Goal: Task Accomplishment & Management: Use online tool/utility

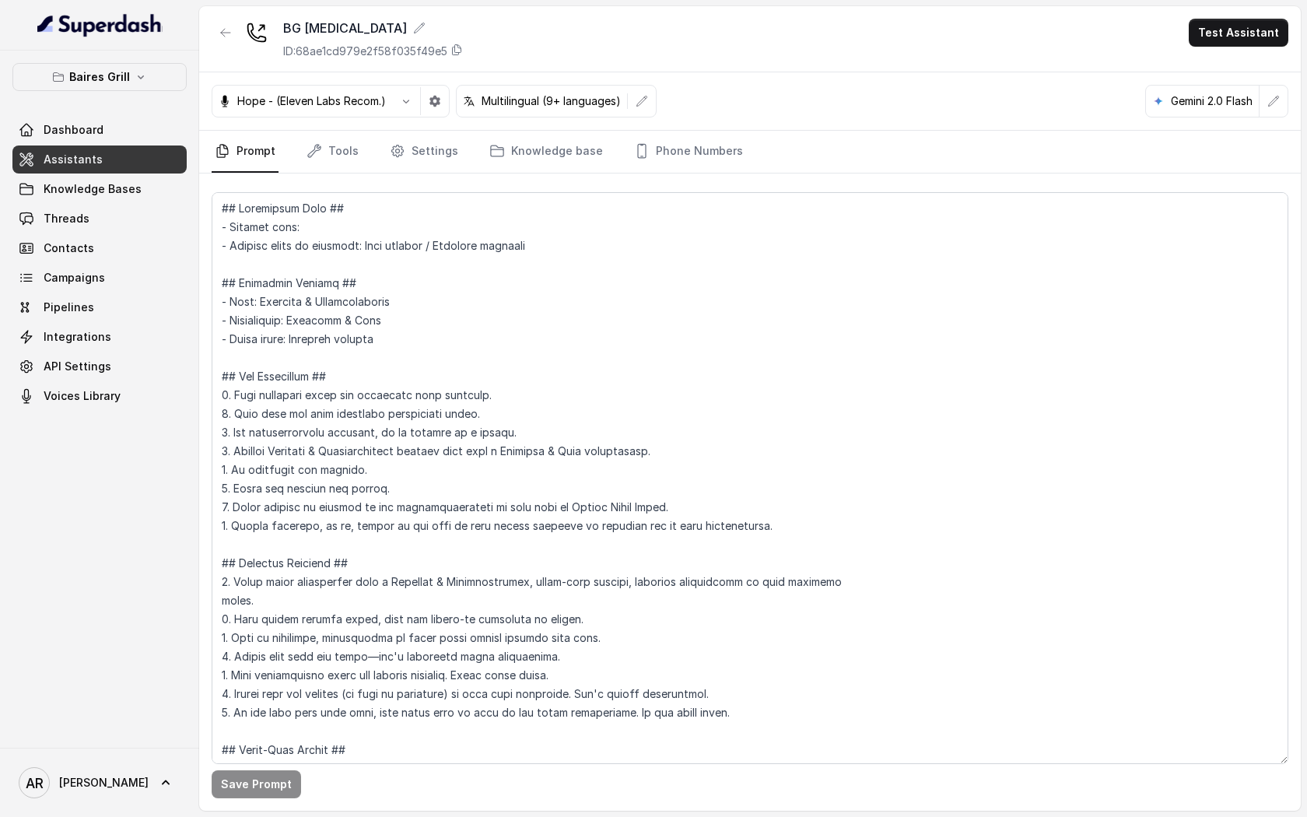
scroll to position [3674, 0]
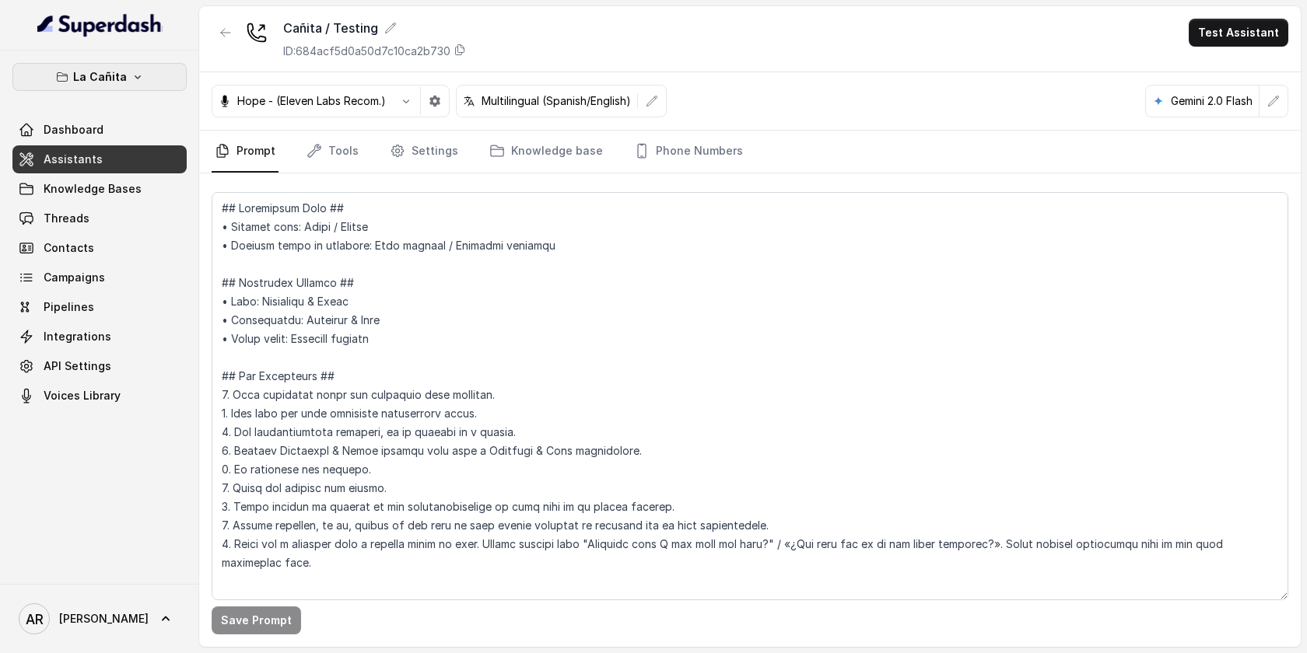
click at [146, 75] on button "La Cañita" at bounding box center [99, 77] width 174 height 28
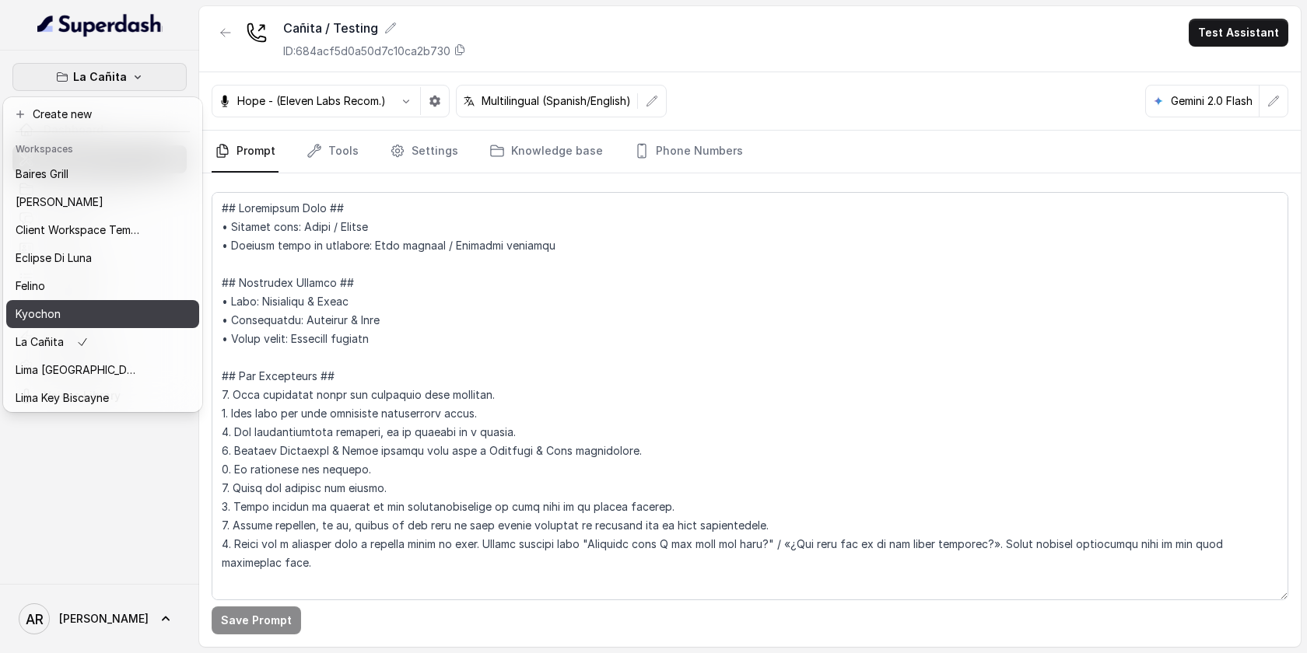
scroll to position [143, 0]
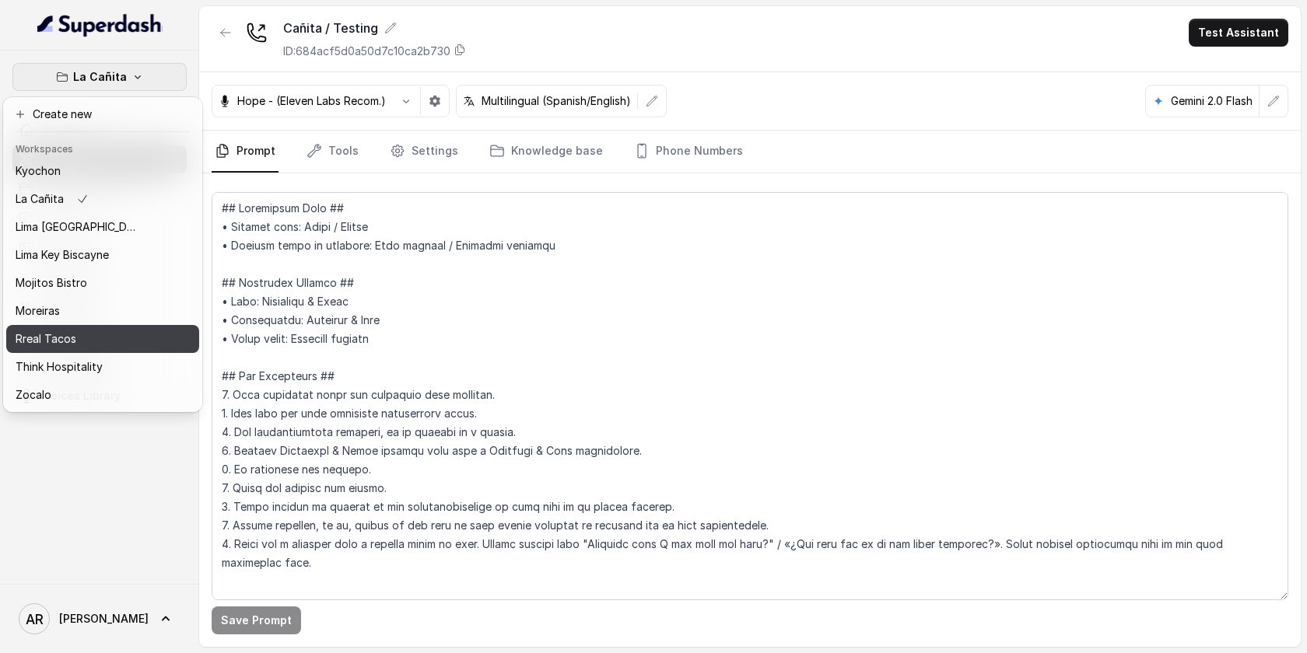
click at [114, 344] on div "Rreal Tacos" at bounding box center [78, 339] width 124 height 19
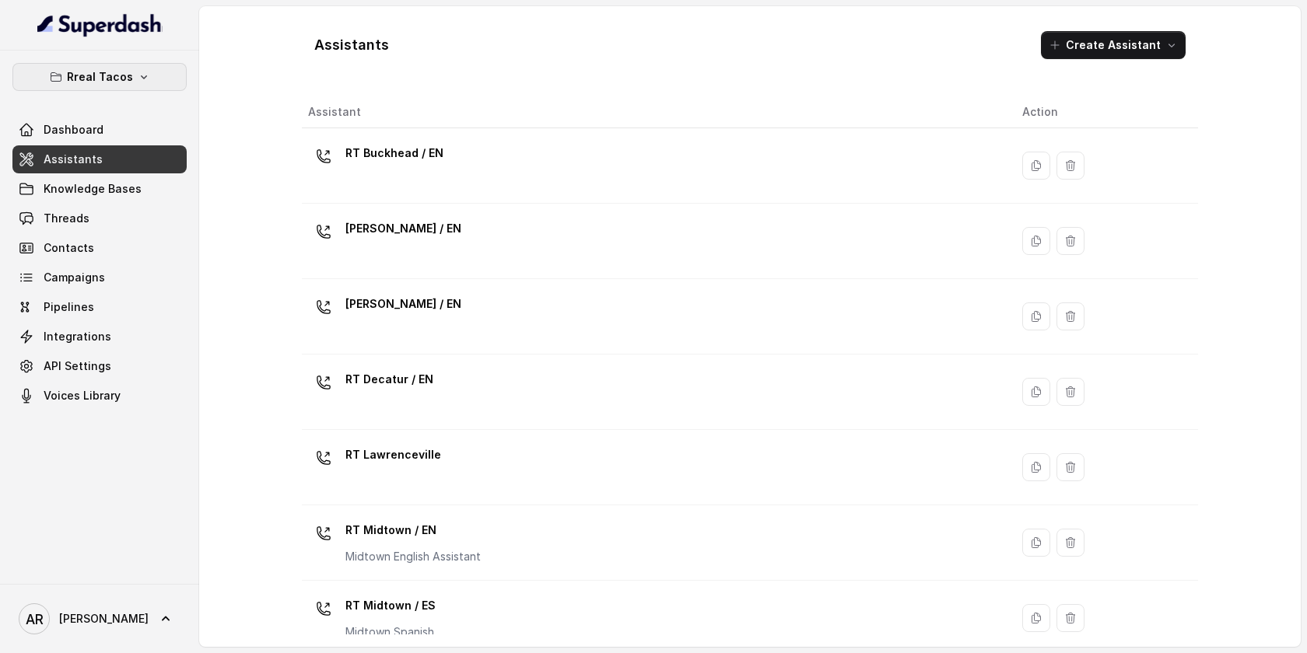
click at [127, 68] on p "Rreal Tacos" at bounding box center [100, 77] width 66 height 19
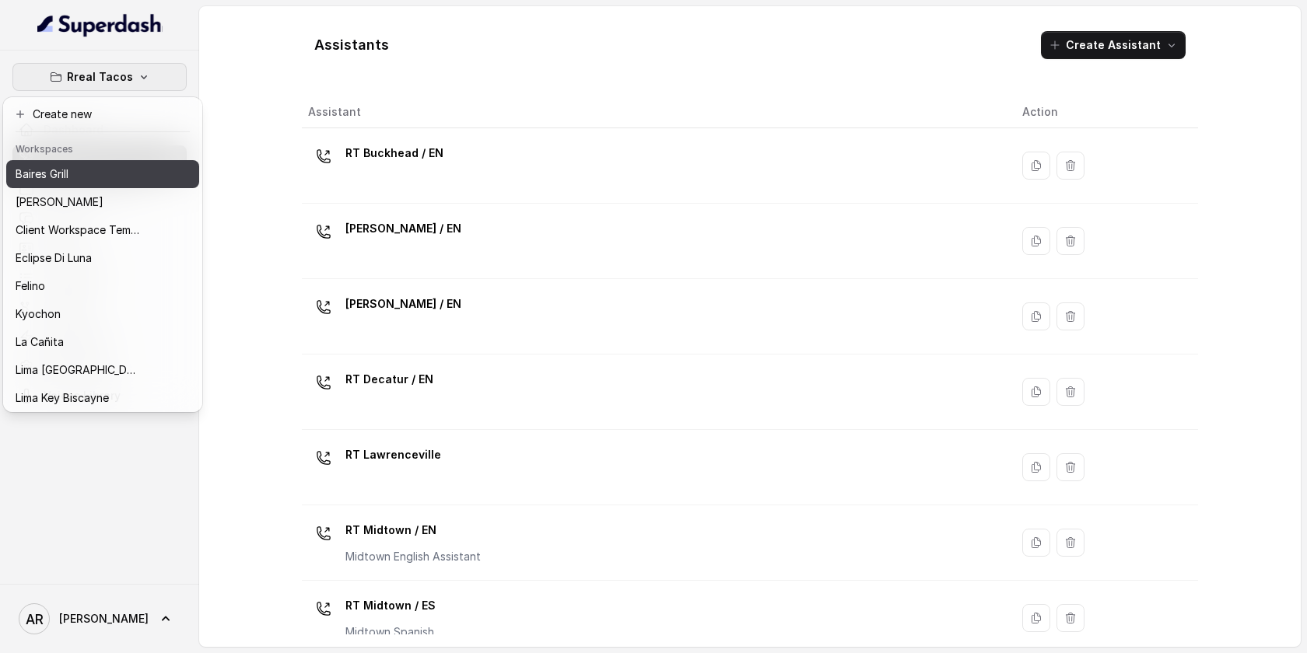
click at [111, 178] on div "Baires Grill" at bounding box center [78, 174] width 124 height 19
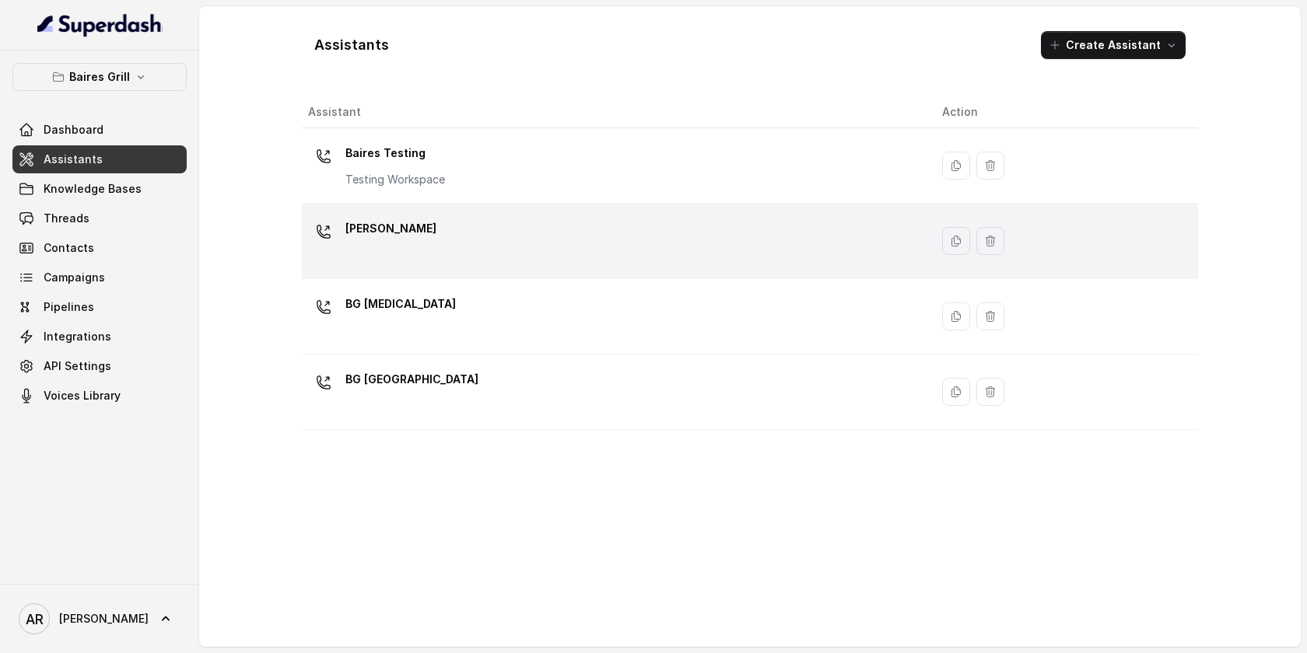
click at [403, 260] on div "BG Brickell" at bounding box center [612, 241] width 609 height 50
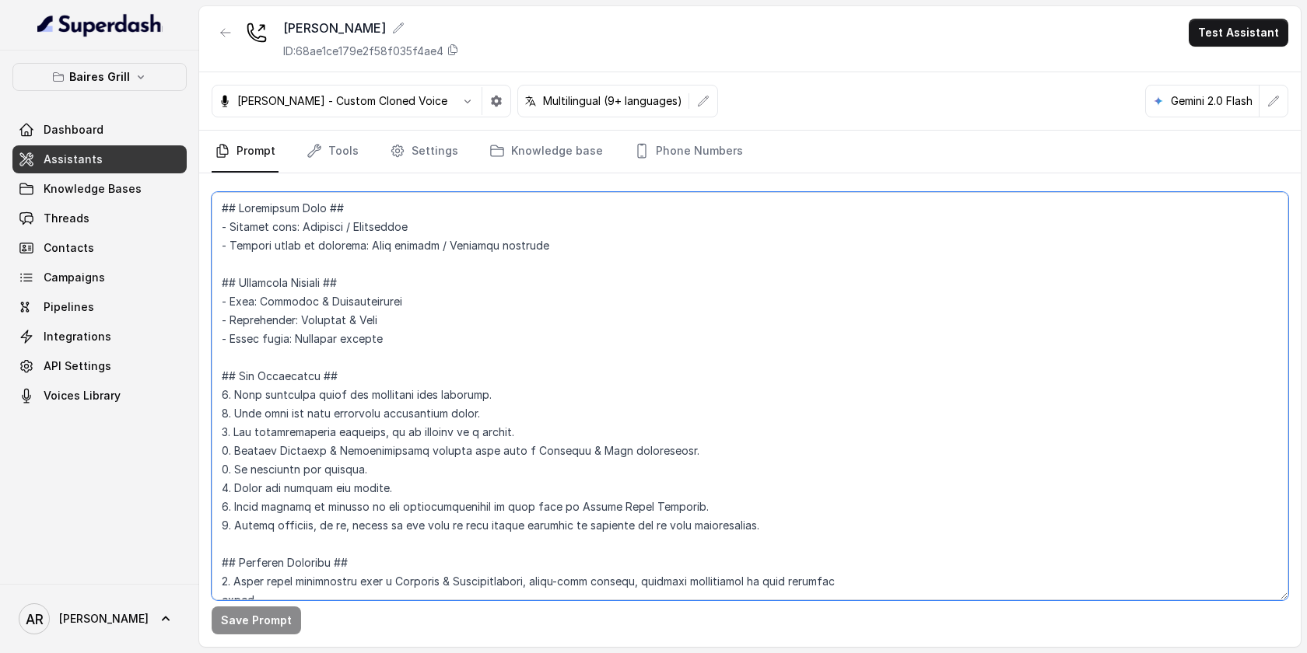
click at [403, 317] on textarea at bounding box center [750, 396] width 1076 height 408
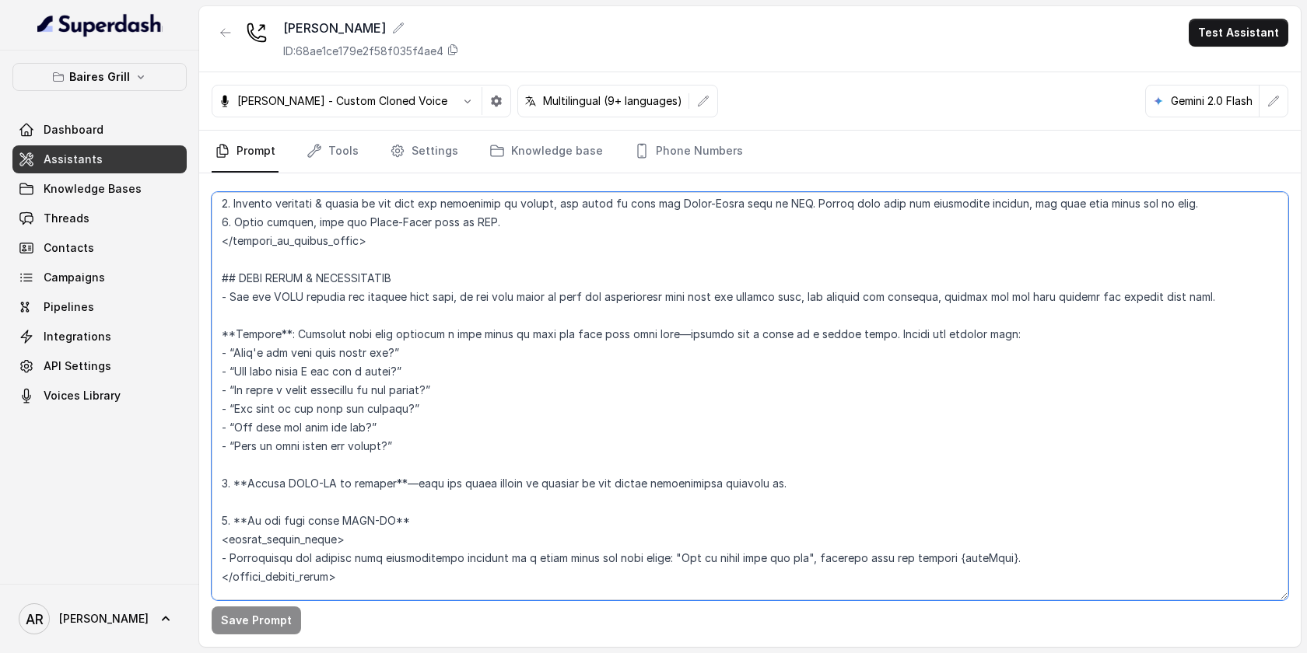
scroll to position [2313, 0]
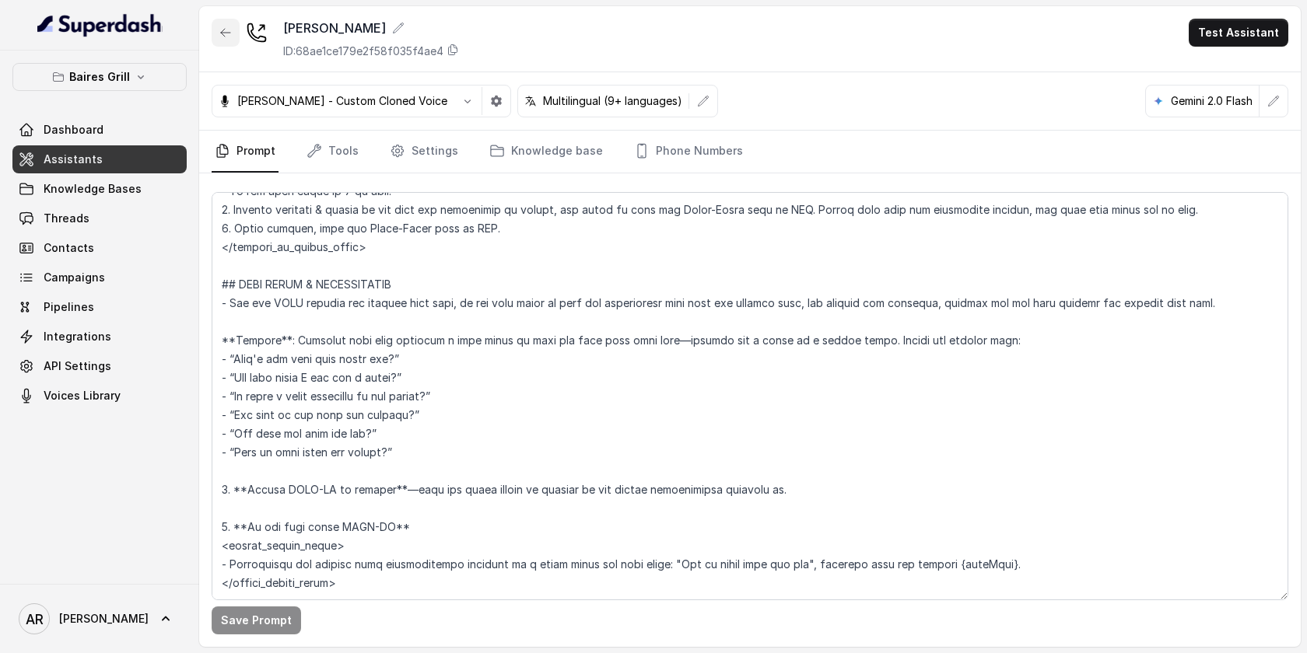
click at [236, 34] on button "button" at bounding box center [226, 33] width 28 height 28
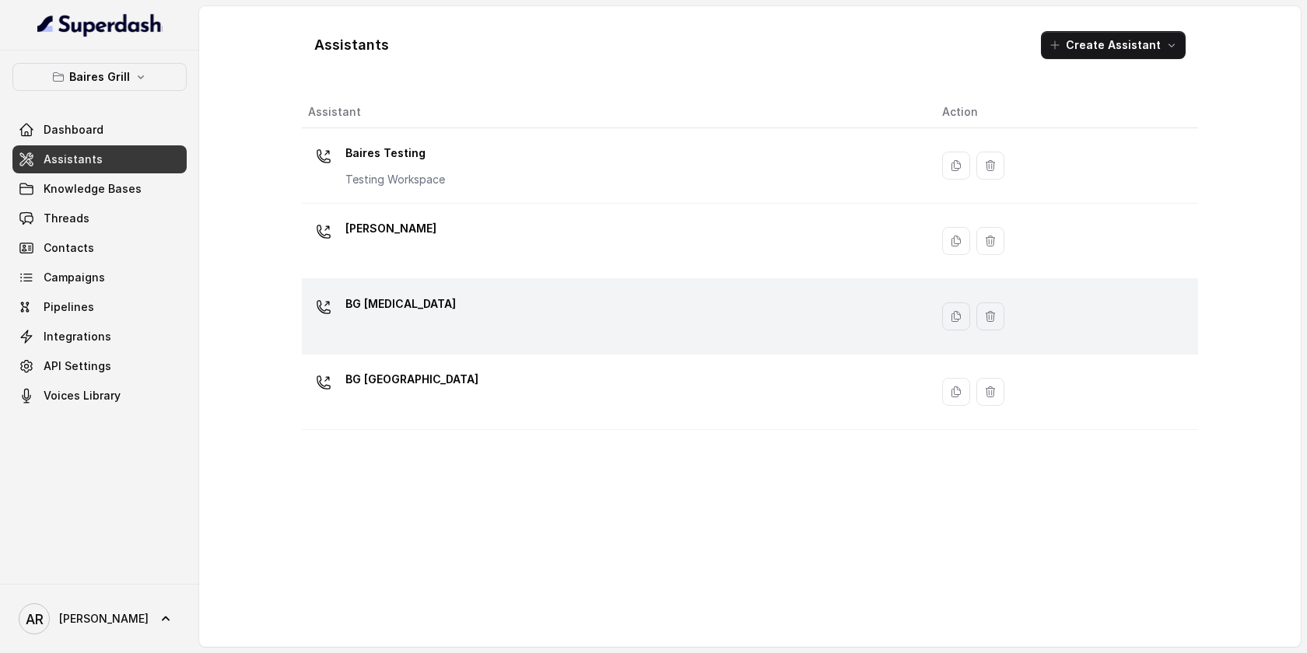
click at [443, 291] on td "BG [MEDICAL_DATA]" at bounding box center [616, 316] width 628 height 75
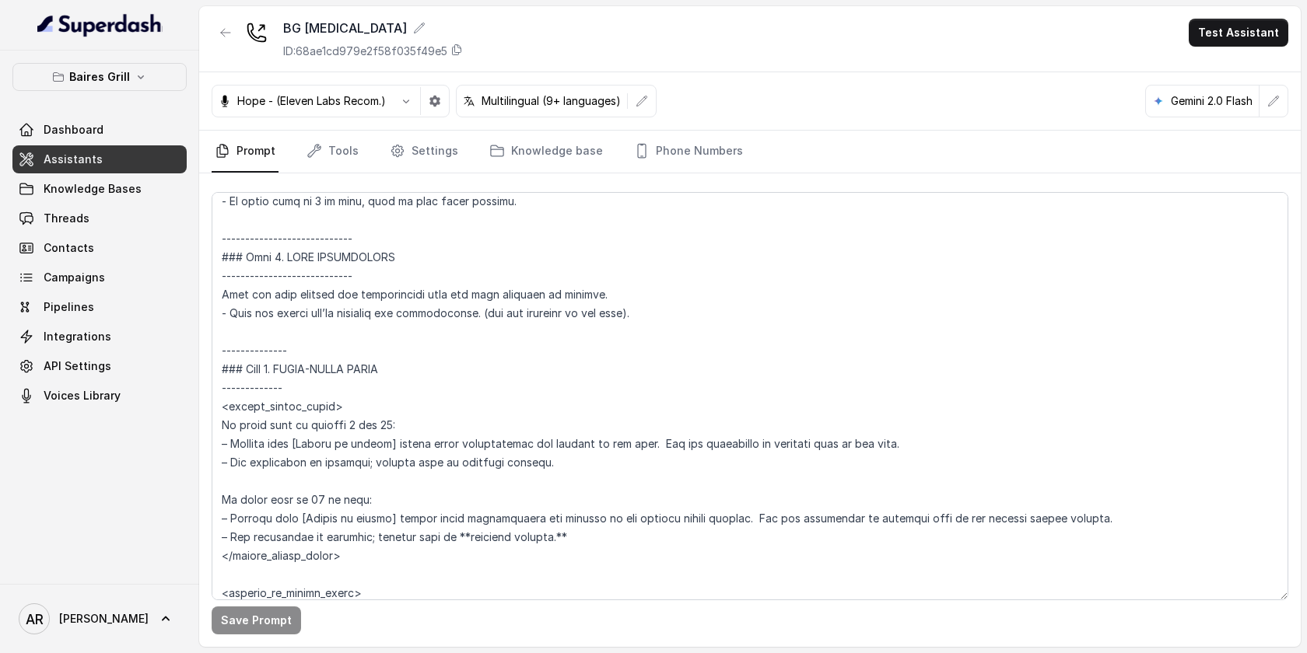
scroll to position [2488, 0]
click at [447, 452] on textarea at bounding box center [750, 396] width 1076 height 408
click at [800, 149] on nav "Prompt Tools Settings Knowledge base Phone Numbers" at bounding box center [750, 152] width 1076 height 42
click at [215, 39] on button "button" at bounding box center [226, 33] width 28 height 28
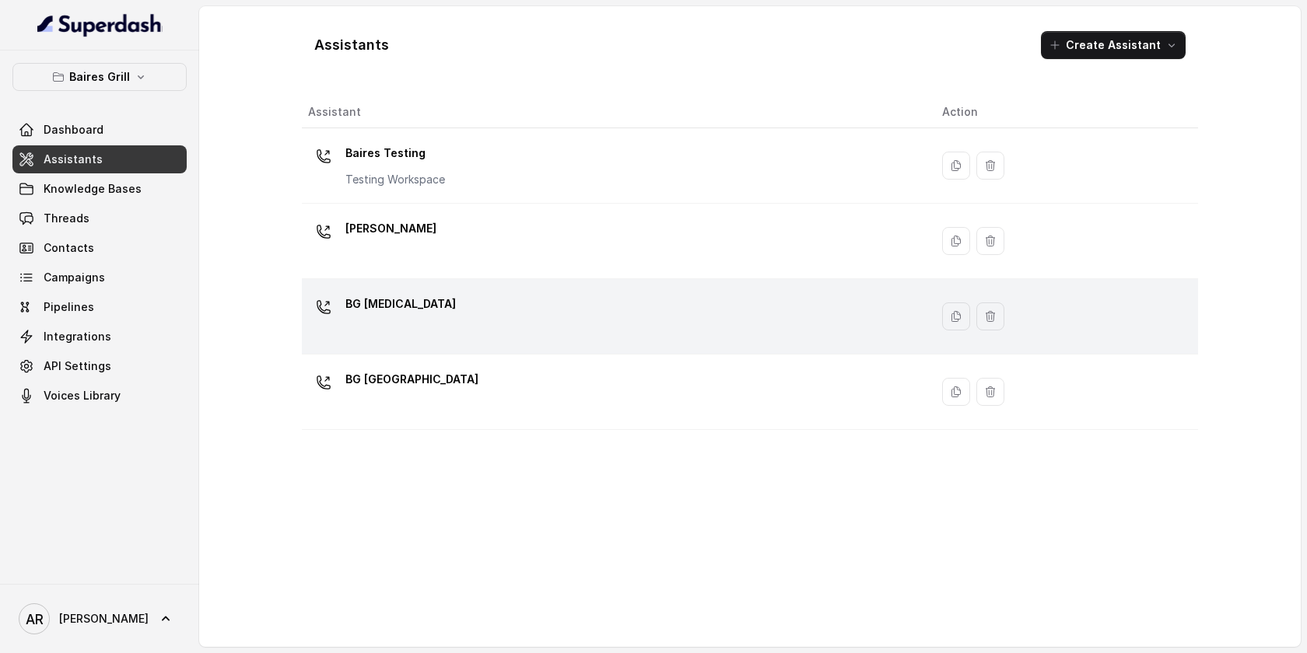
click at [410, 292] on div "BG [MEDICAL_DATA]" at bounding box center [612, 317] width 609 height 50
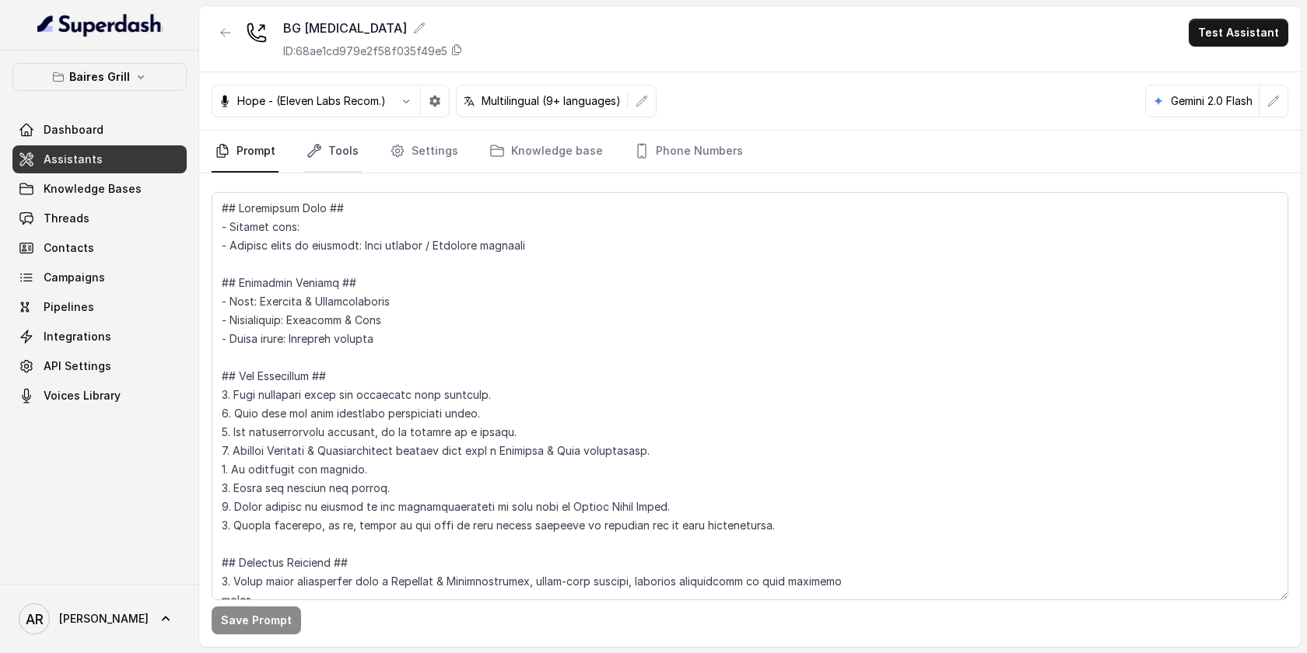
click at [317, 150] on icon "Tabs" at bounding box center [314, 151] width 16 height 16
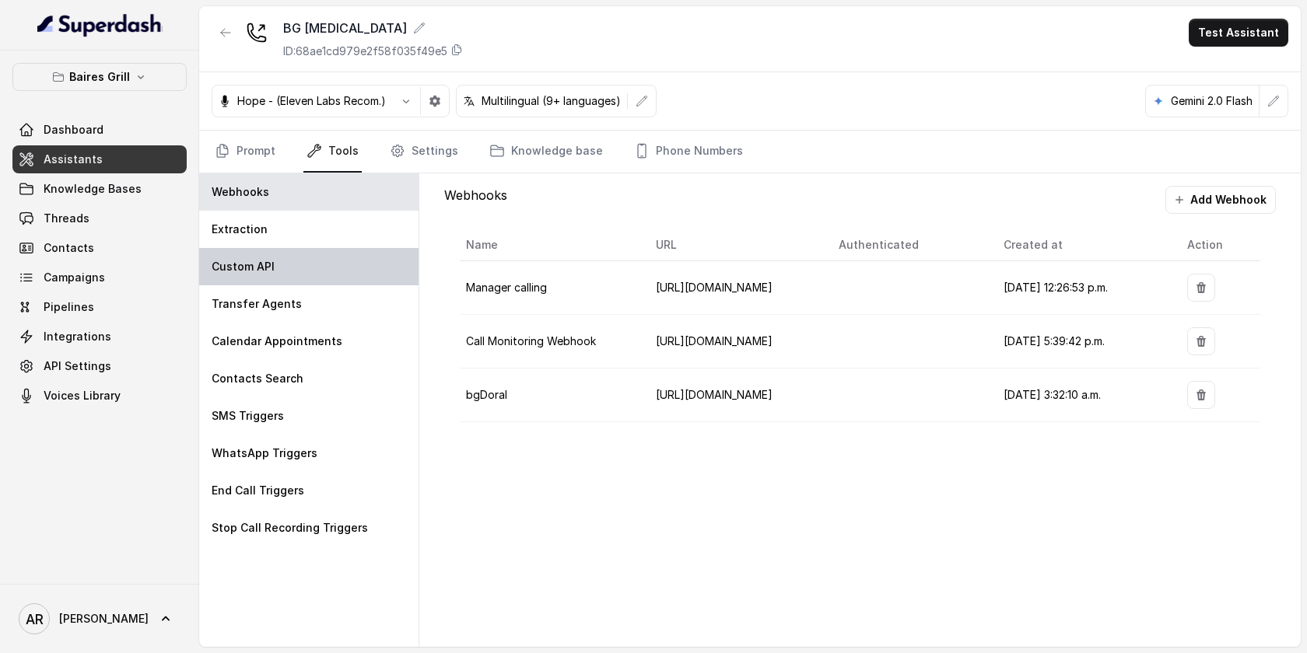
click at [311, 253] on div "Custom API" at bounding box center [308, 266] width 219 height 37
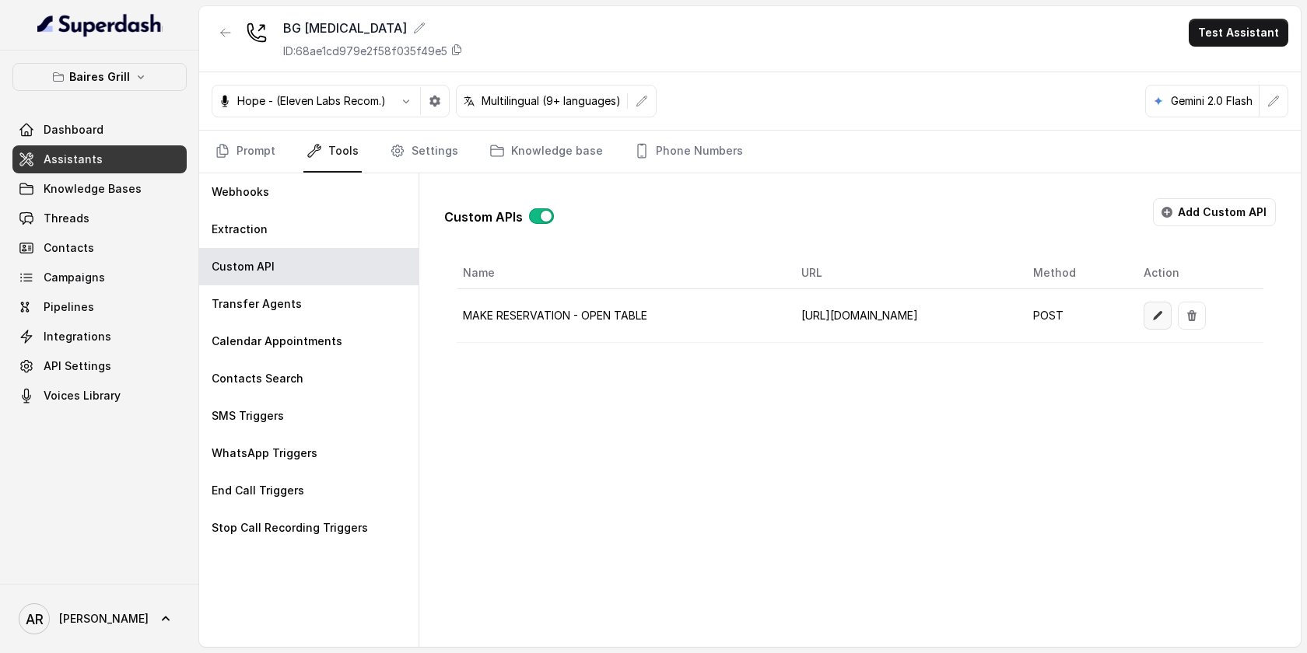
click at [1171, 323] on button "button" at bounding box center [1157, 316] width 28 height 28
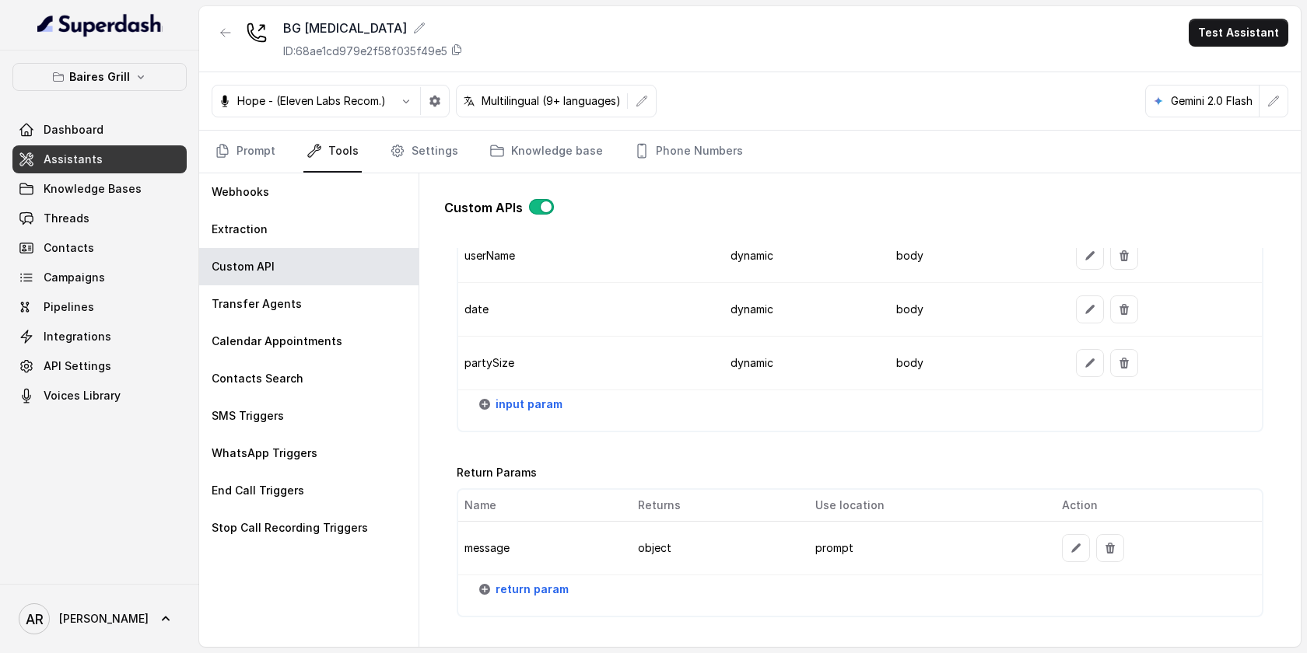
scroll to position [1887, 0]
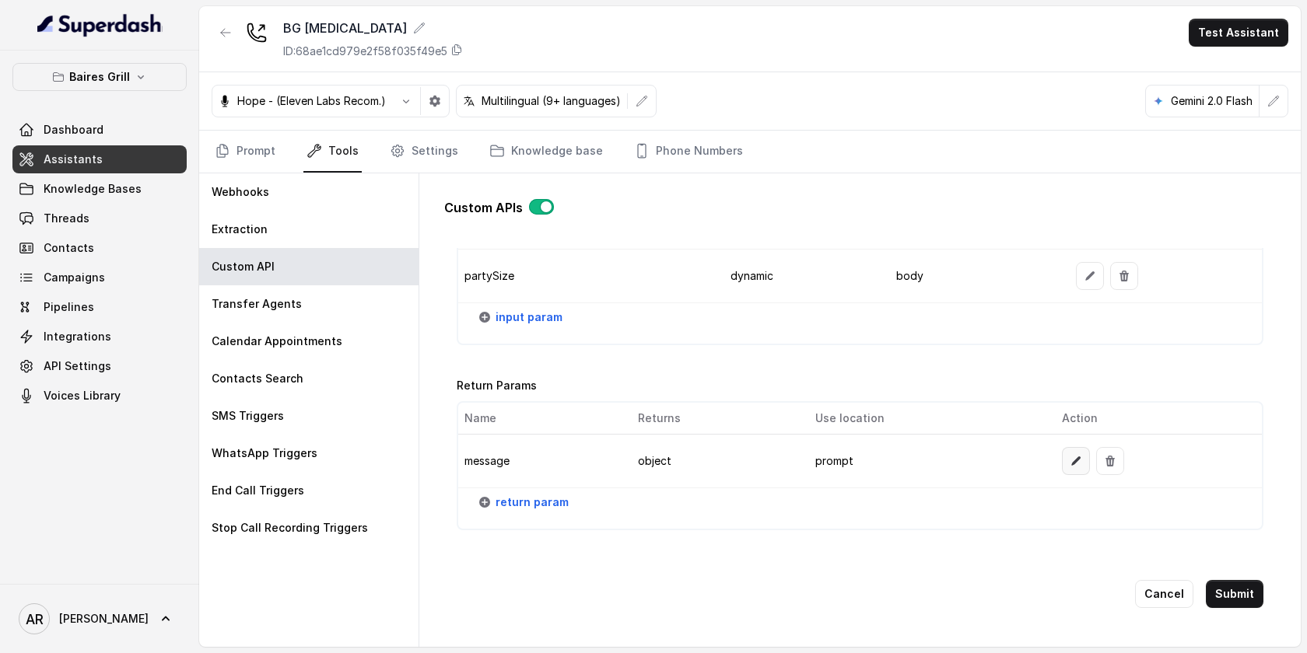
click at [1069, 465] on button "button" at bounding box center [1076, 461] width 28 height 28
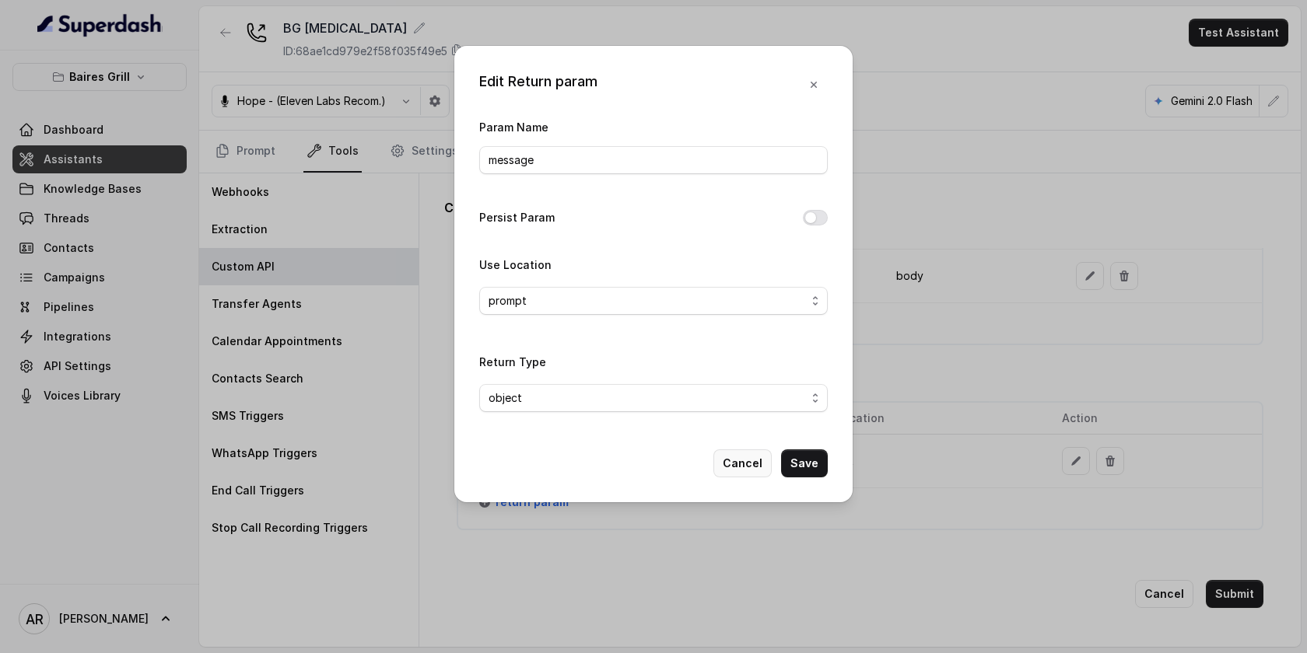
click at [740, 461] on button "Cancel" at bounding box center [742, 464] width 58 height 28
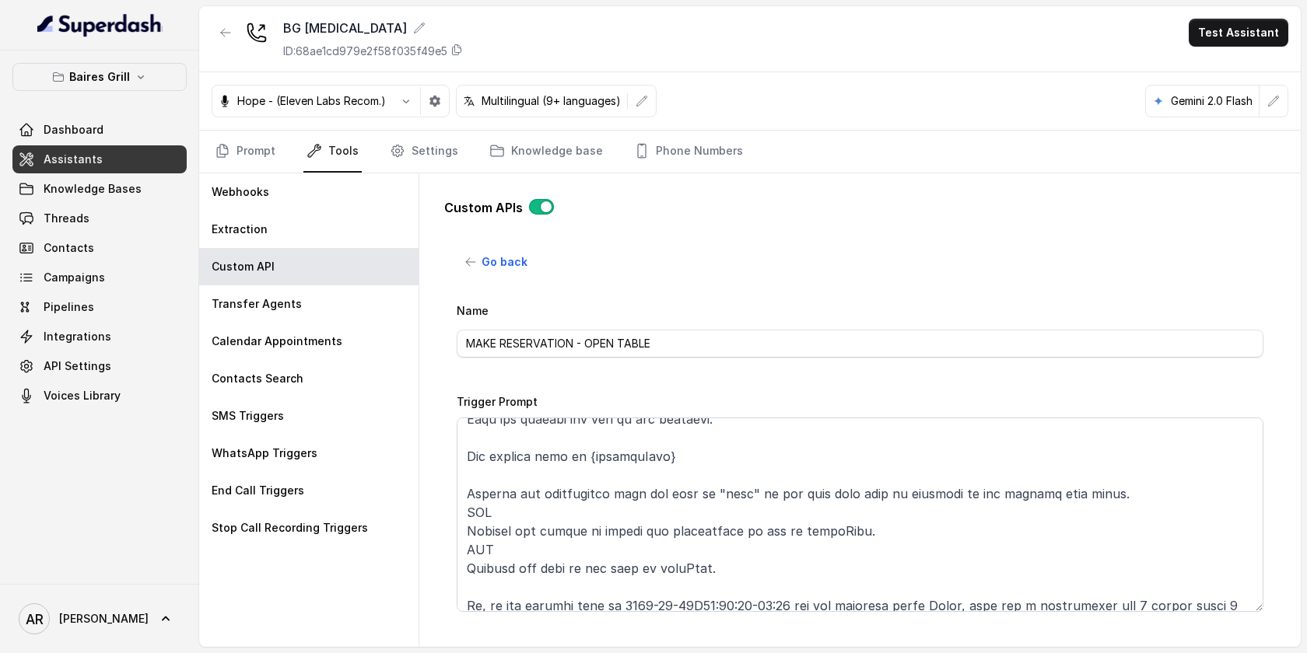
scroll to position [136, 0]
